Goal: Book appointment/travel/reservation

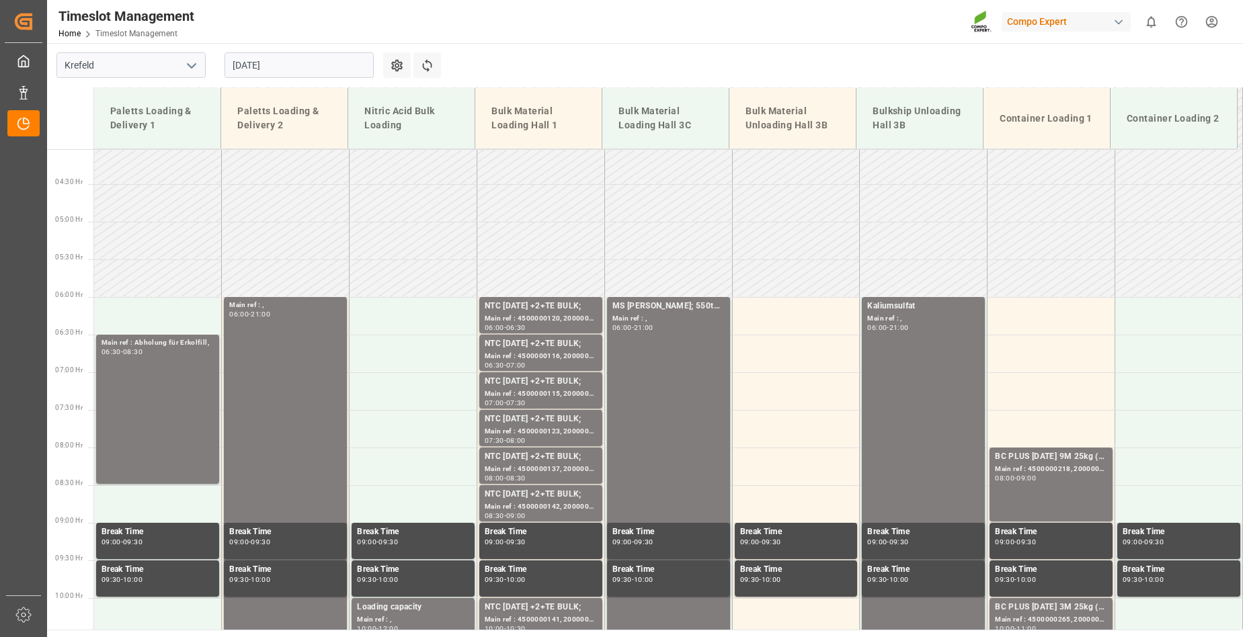
scroll to position [363, 0]
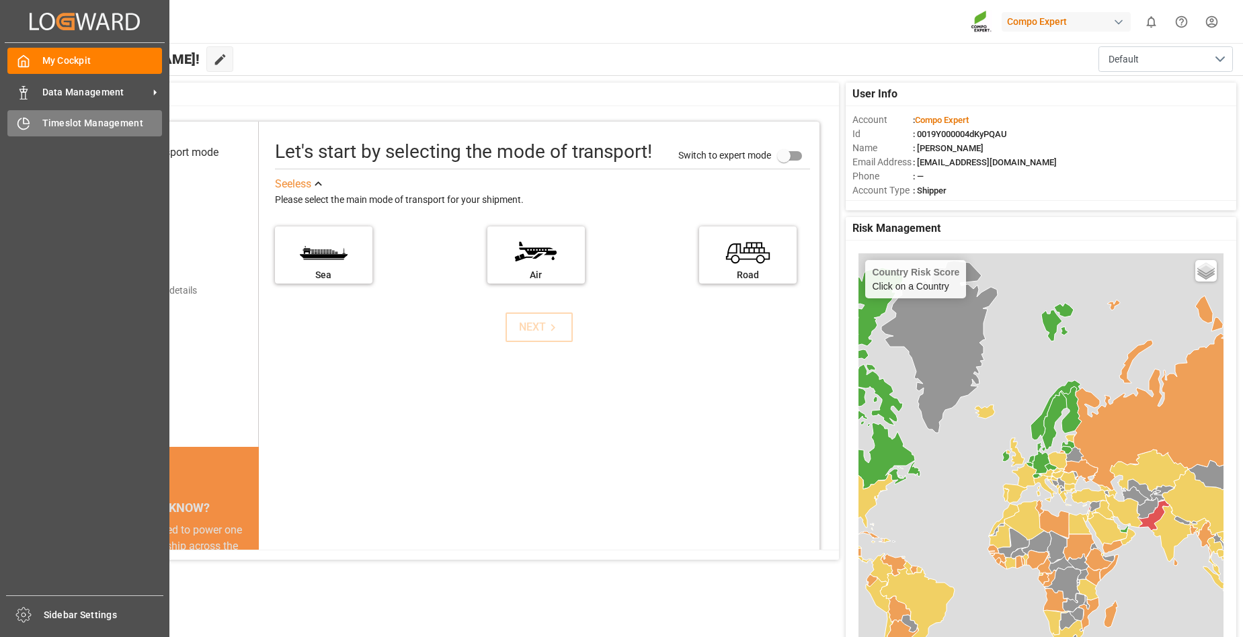
click at [70, 131] on div "Timeslot Management Timeslot Management" at bounding box center [84, 123] width 155 height 26
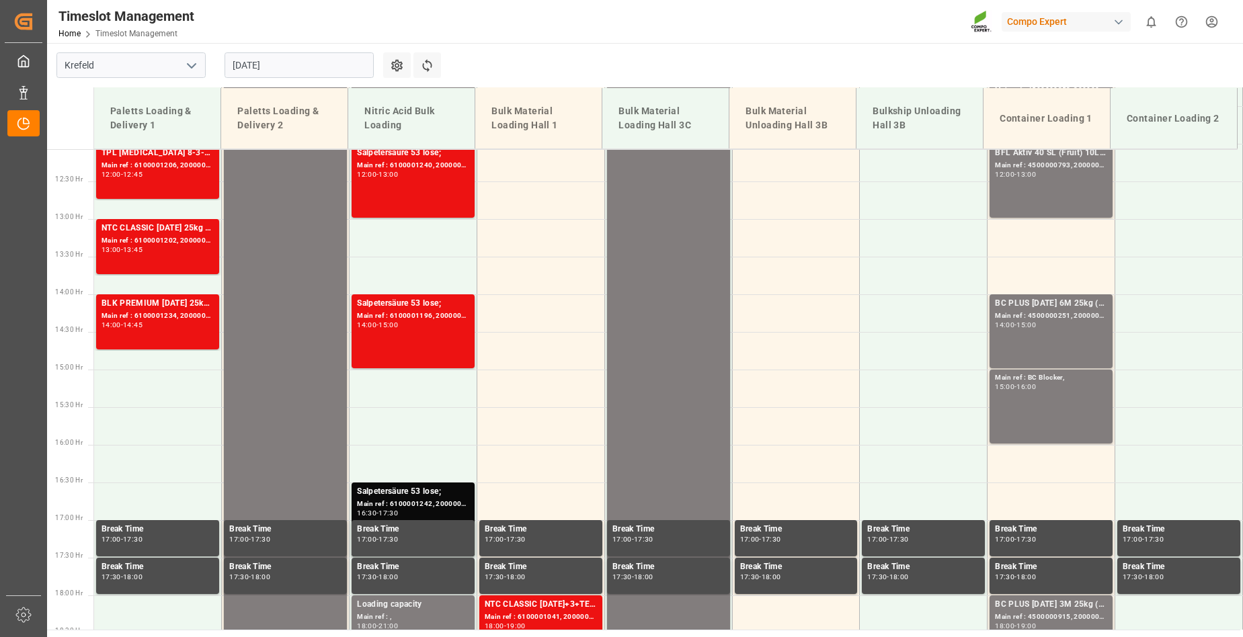
scroll to position [707, 0]
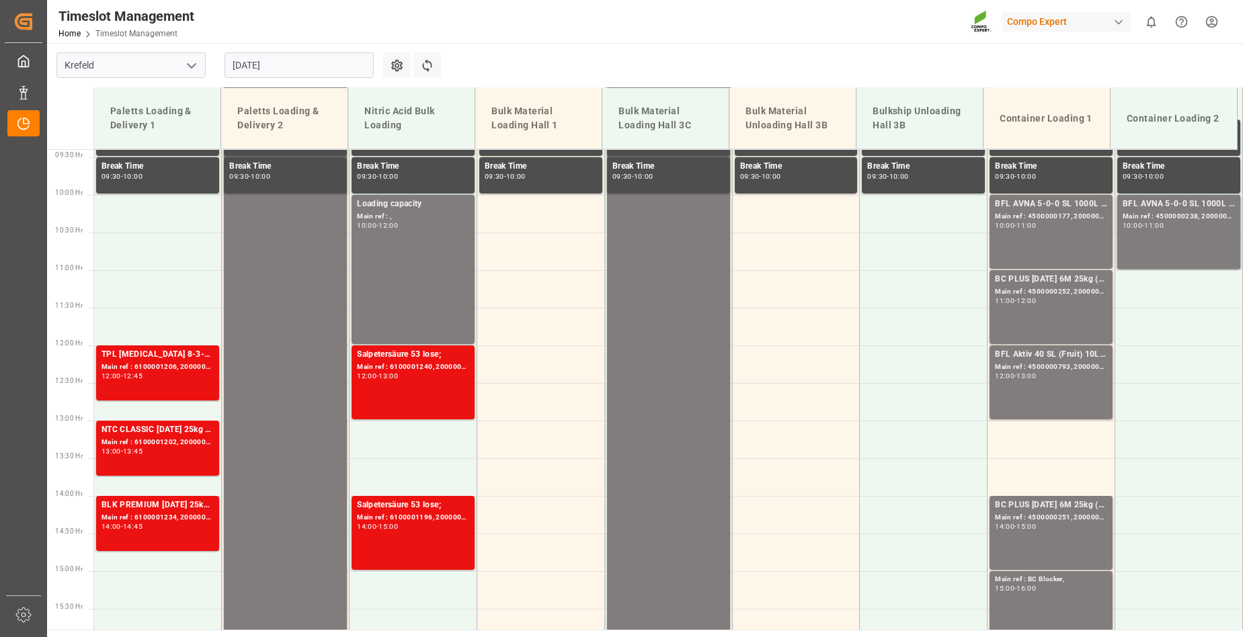
click at [298, 67] on input "[DATE]" at bounding box center [299, 65] width 149 height 26
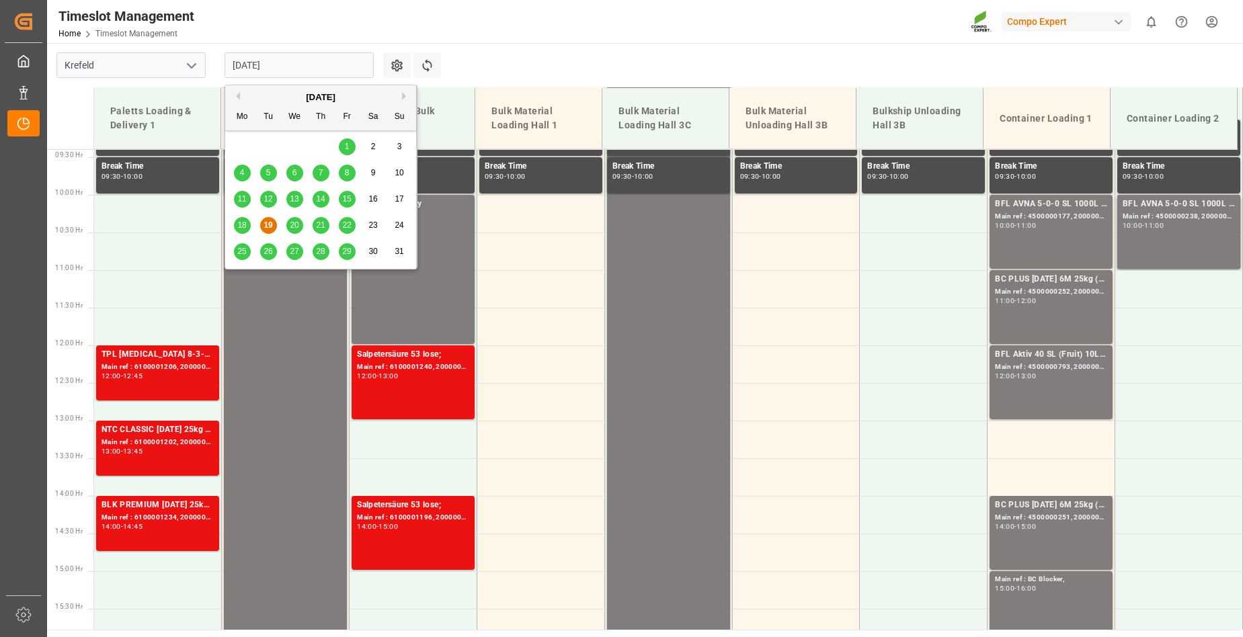
click at [295, 229] on span "20" at bounding box center [294, 224] width 9 height 9
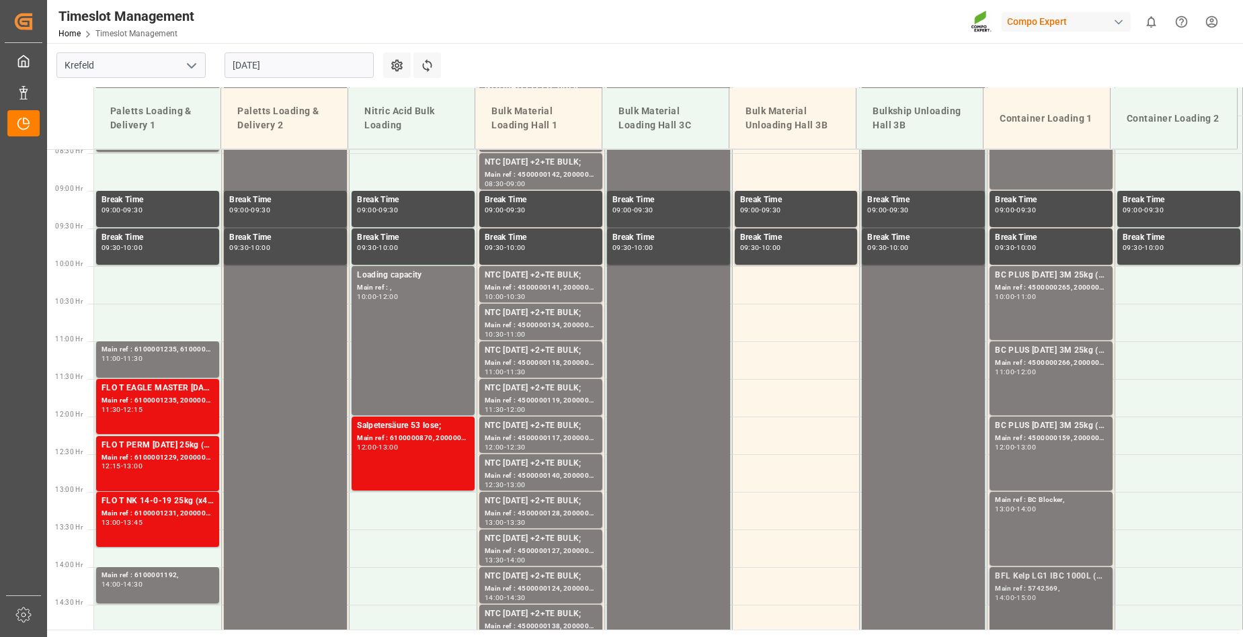
scroll to position [371, 0]
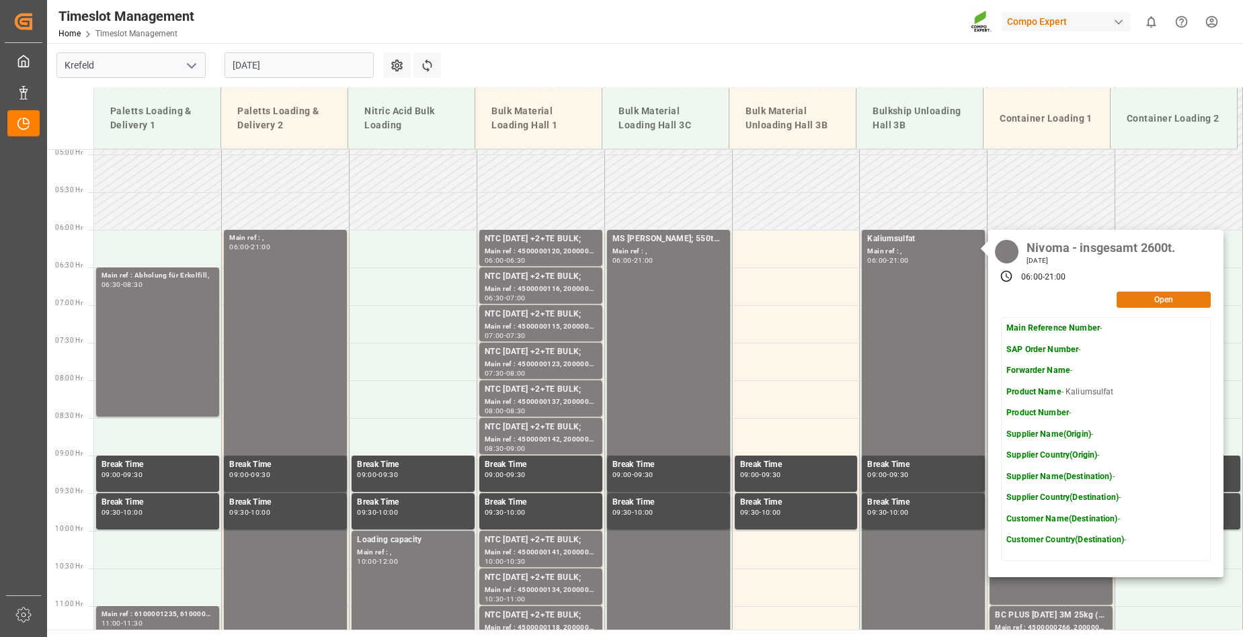
click at [1166, 303] on button "Open" at bounding box center [1164, 300] width 94 height 16
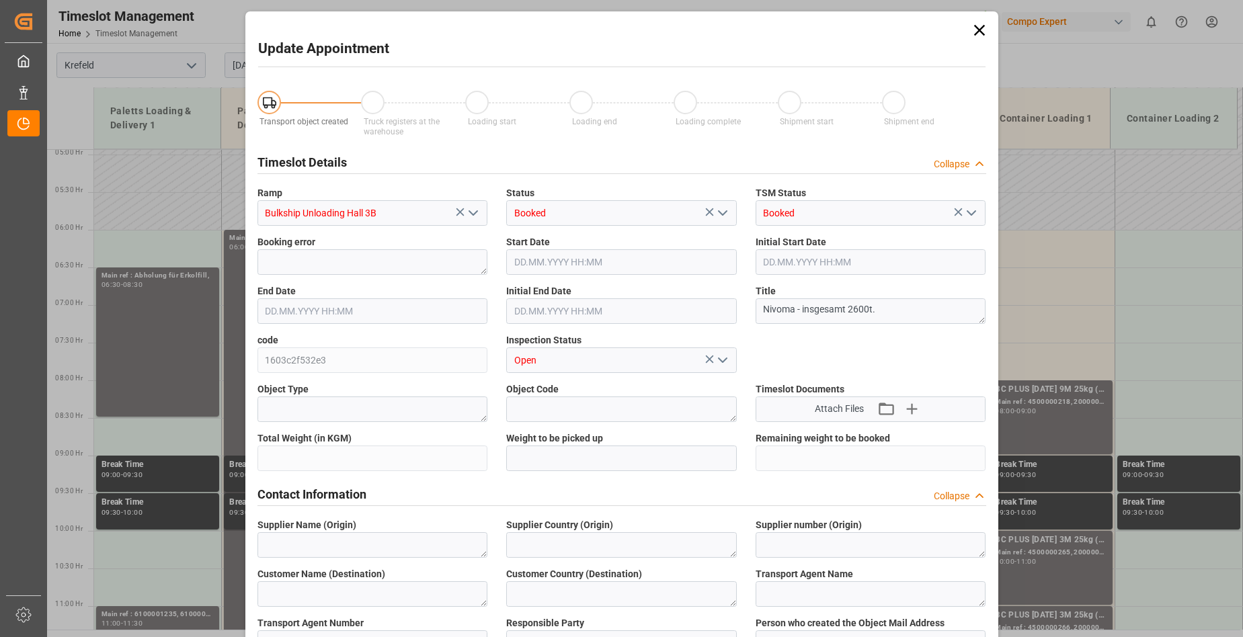
type input "1300000"
type input "[DATE] 06:00"
type input "[DATE] 21:00"
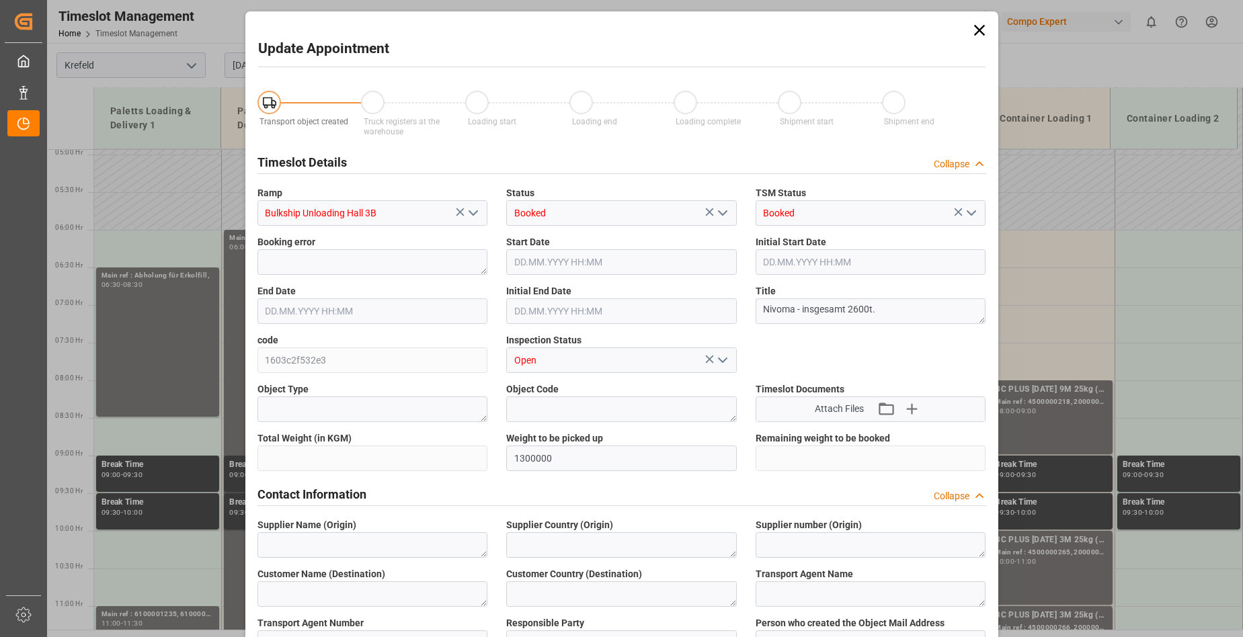
type input "[DATE] 11:44"
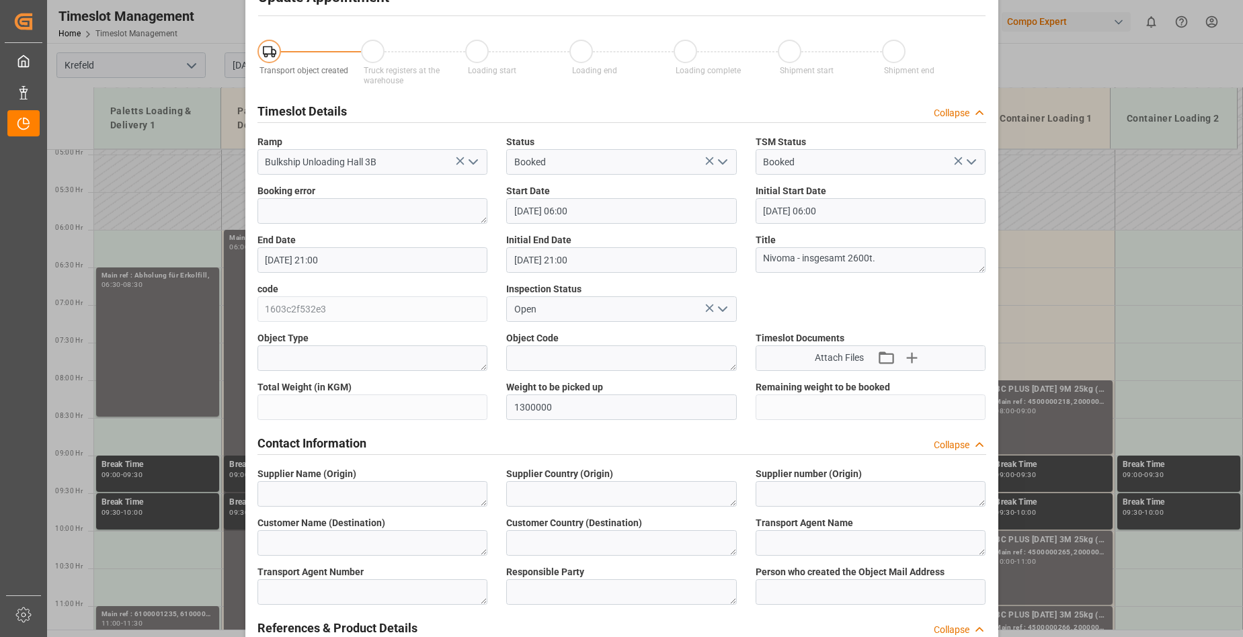
scroll to position [0, 0]
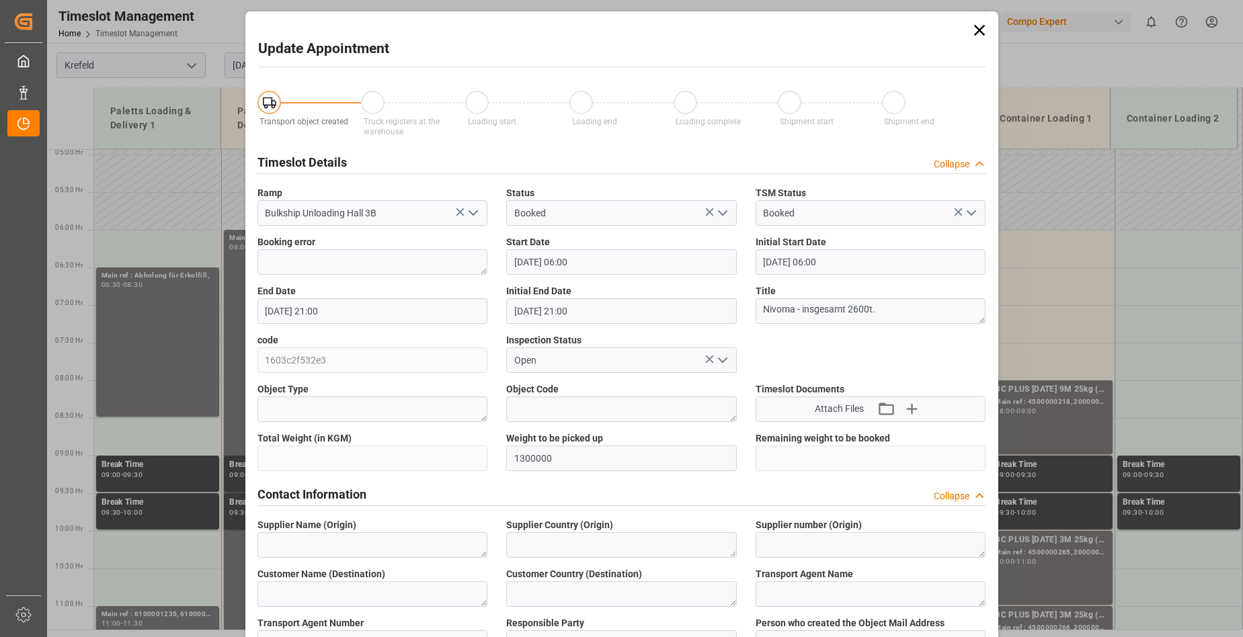
click at [975, 29] on icon at bounding box center [978, 30] width 11 height 11
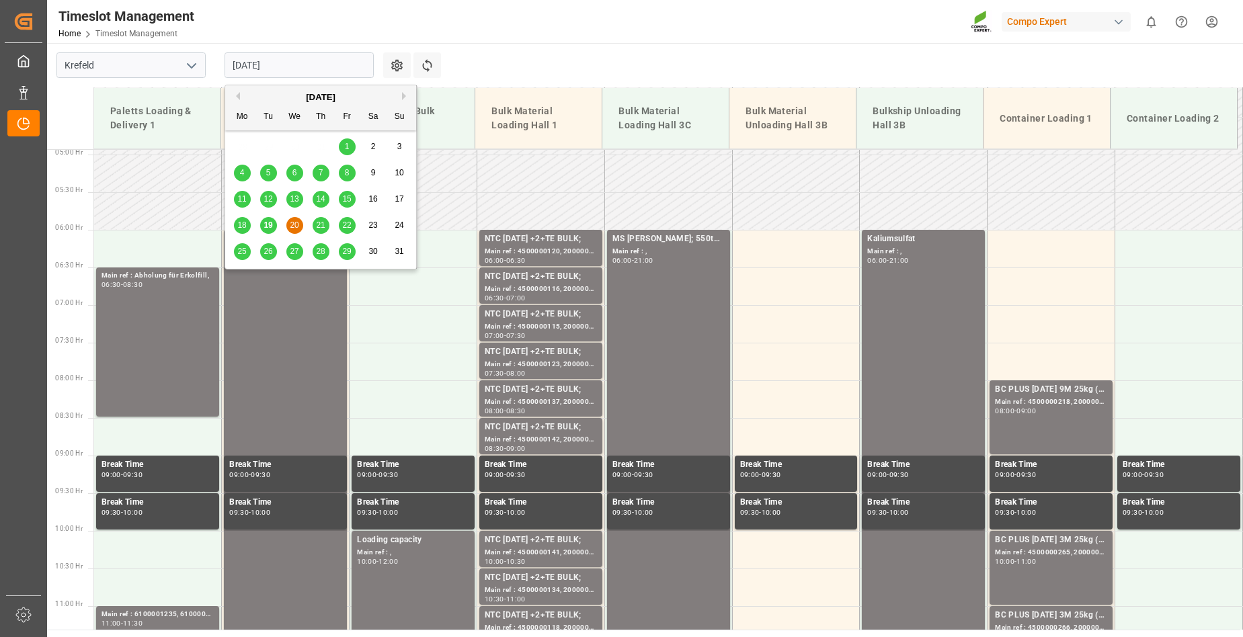
click at [327, 61] on input "[DATE]" at bounding box center [299, 65] width 149 height 26
click at [323, 225] on span "21" at bounding box center [320, 224] width 9 height 9
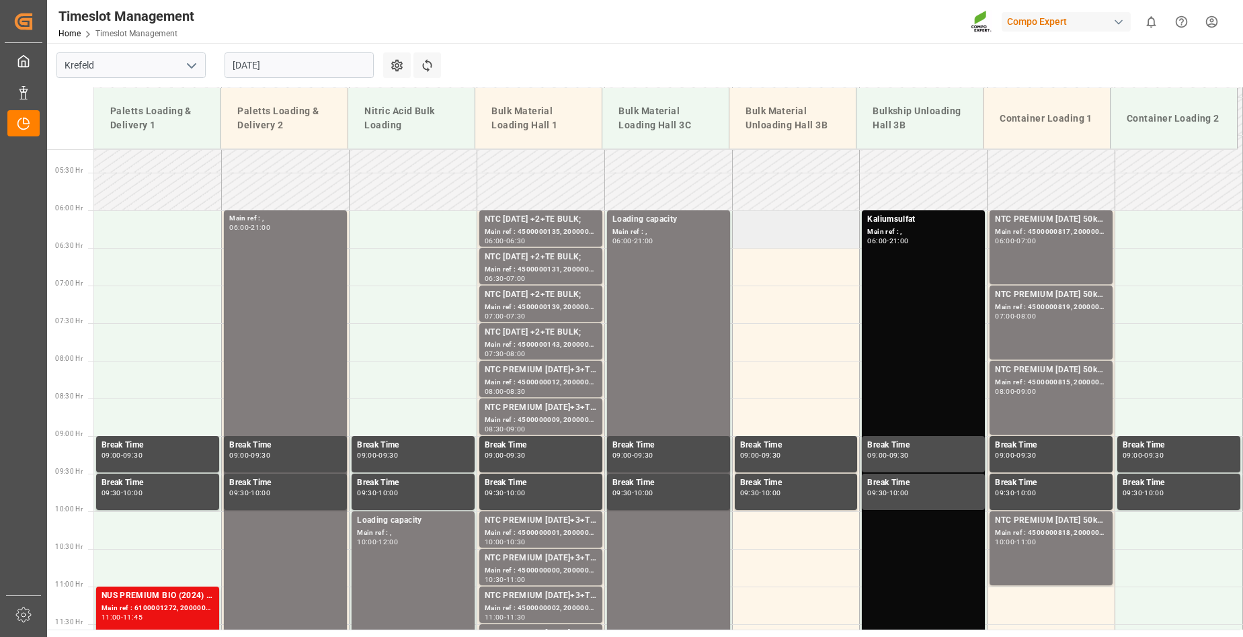
scroll to position [233, 0]
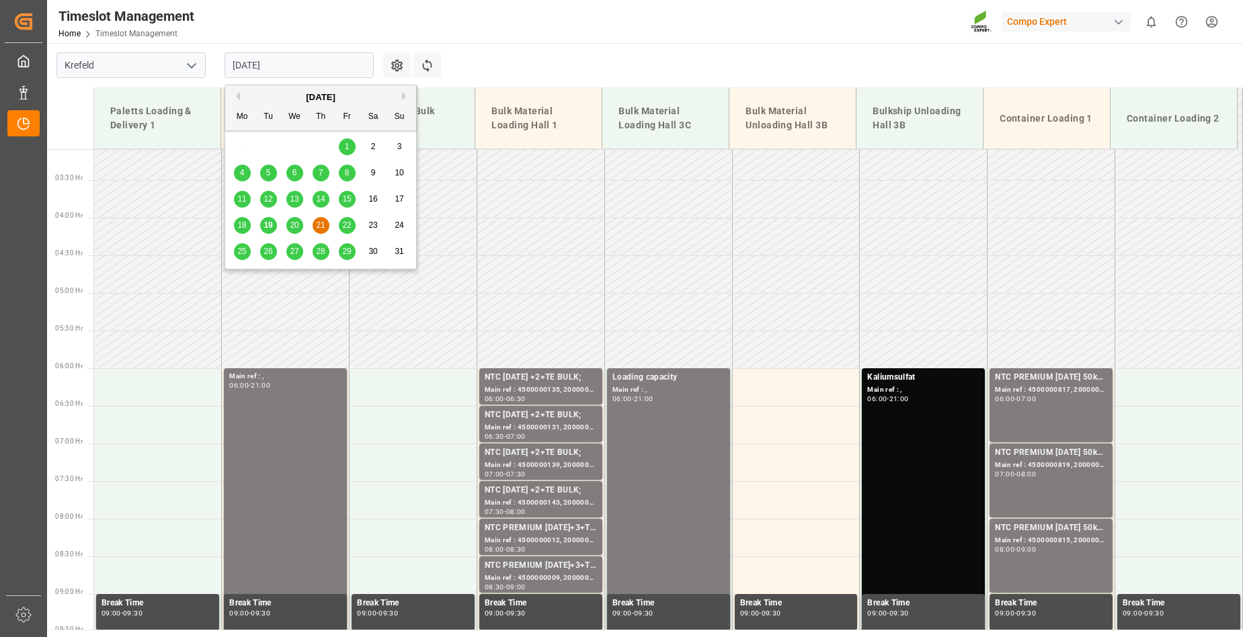
click at [305, 57] on input "[DATE]" at bounding box center [299, 65] width 149 height 26
click at [344, 227] on span "22" at bounding box center [346, 224] width 9 height 9
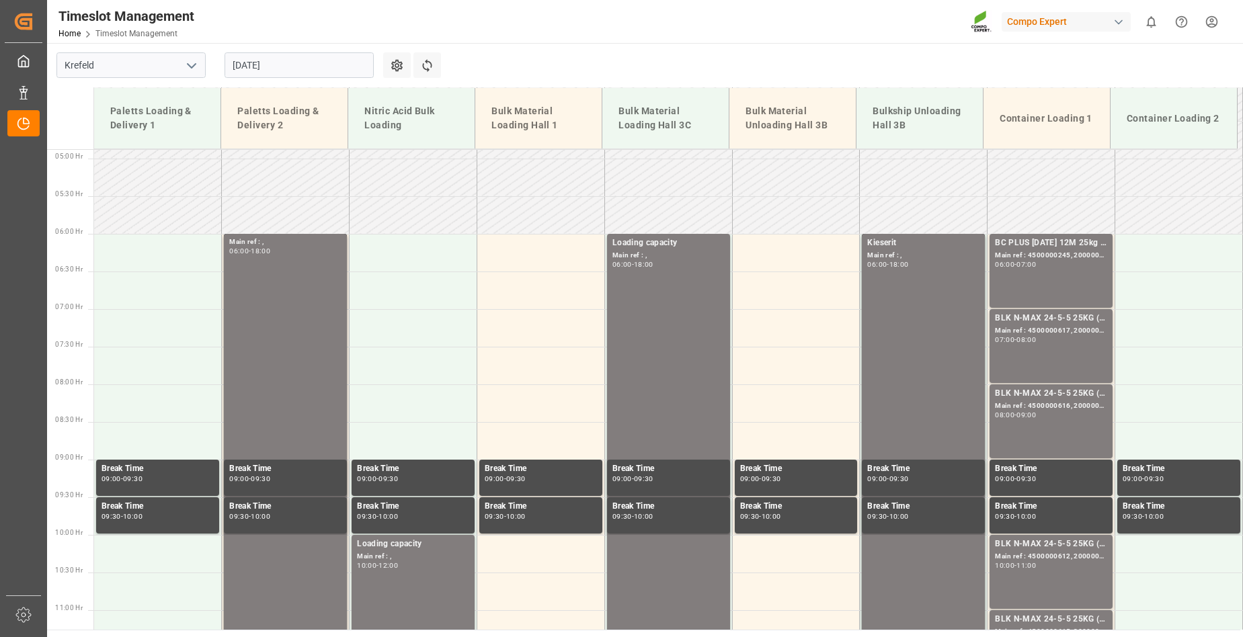
scroll to position [294, 0]
